Goal: Find specific page/section: Find specific page/section

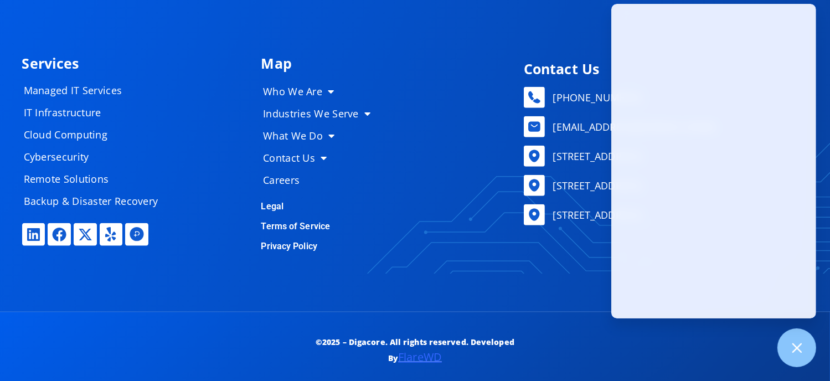
scroll to position [5467, 0]
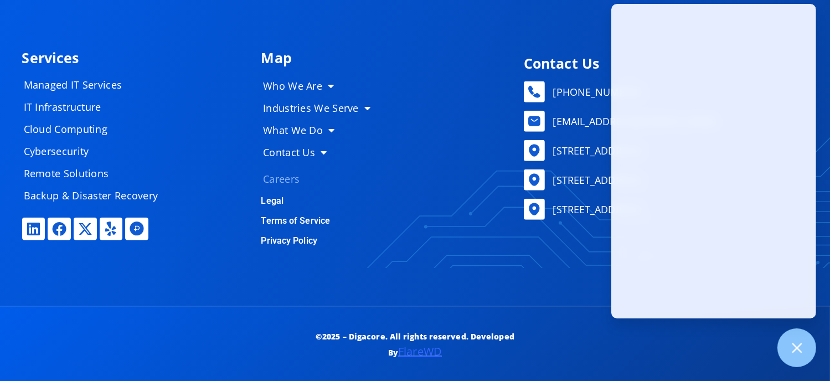
click at [279, 169] on link "Careers" at bounding box center [321, 179] width 138 height 22
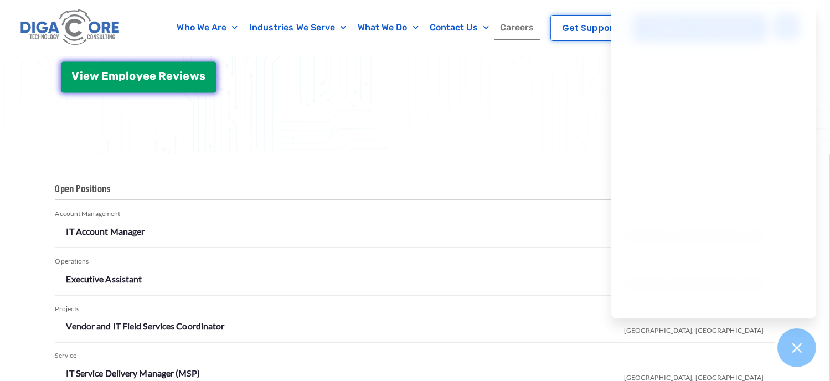
scroll to position [1698, 0]
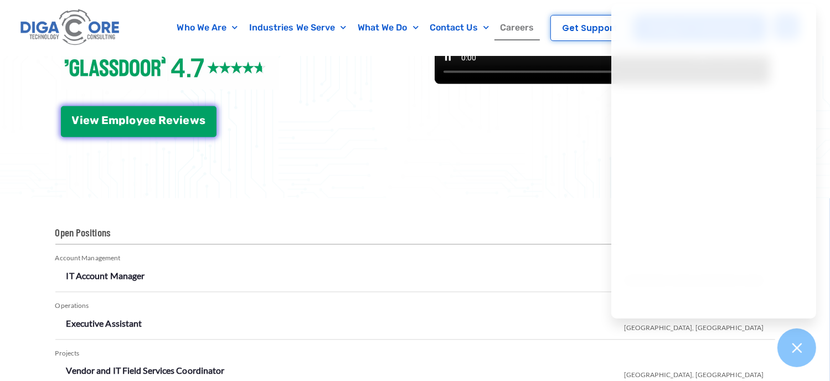
click at [78, 236] on h2 "Open Positions" at bounding box center [415, 235] width 720 height 19
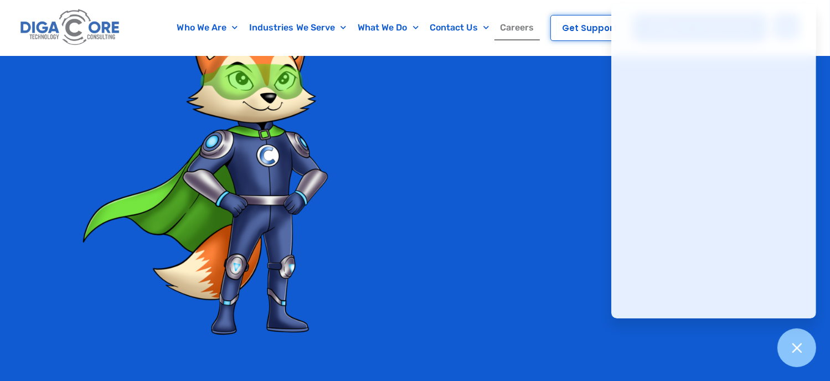
scroll to position [2569, 0]
